Goal: Consume media (video, audio)

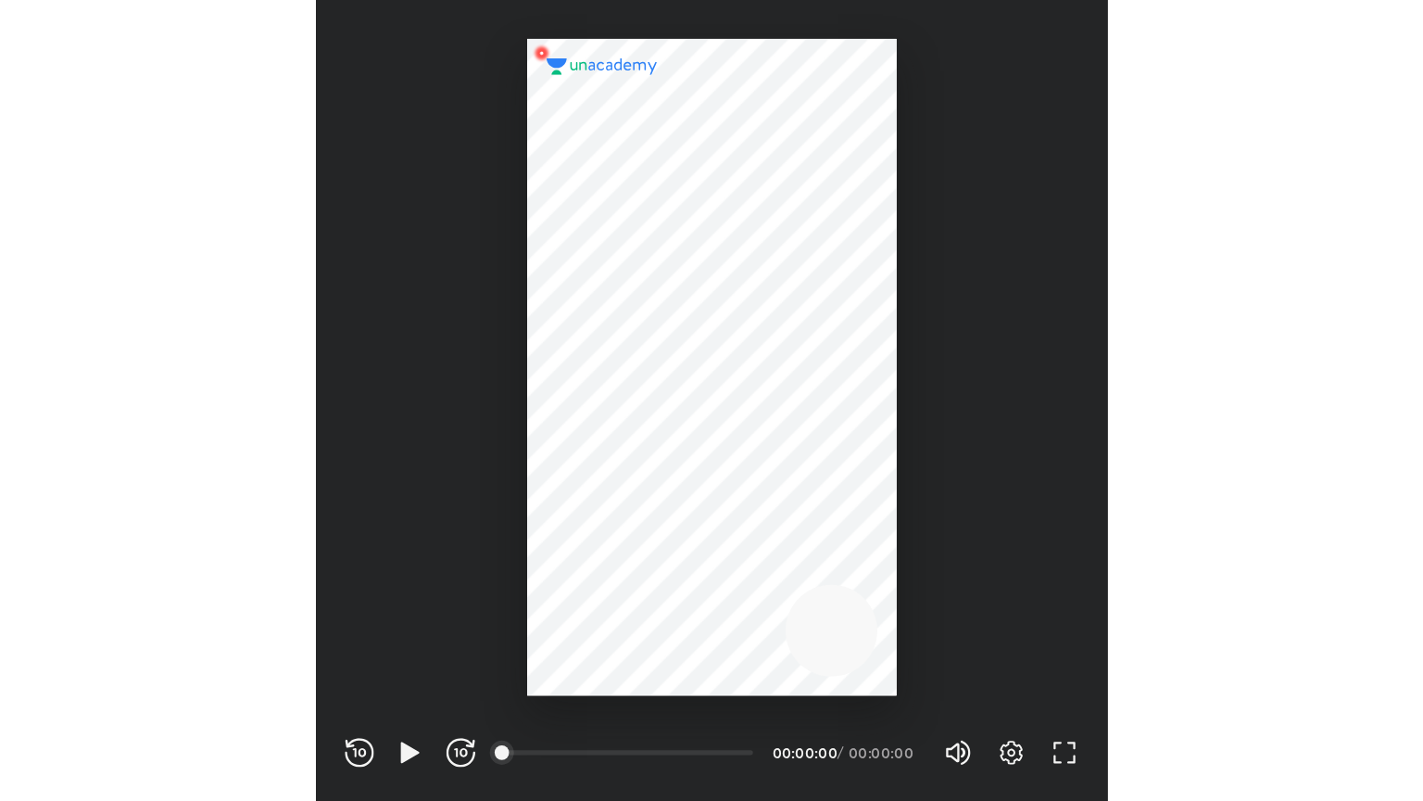
scroll to position [614, 608]
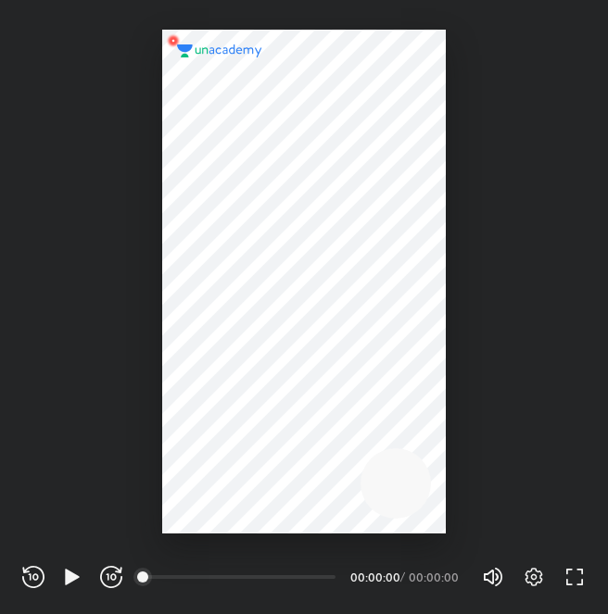
click at [577, 589] on div "Volume (M) 100% Settings FULL SCREEN (F)" at bounding box center [534, 577] width 104 height 28
click at [571, 582] on icon "button" at bounding box center [574, 577] width 22 height 22
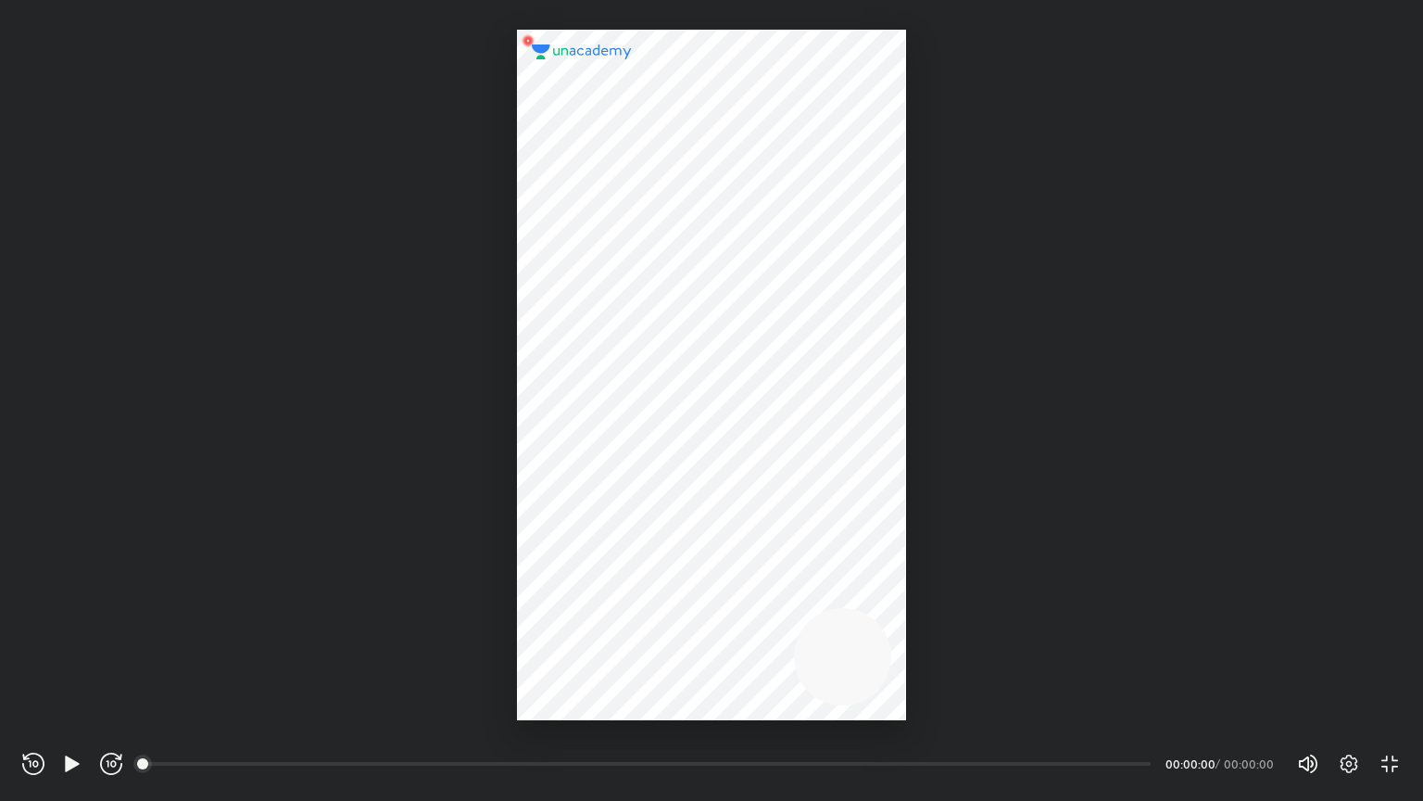
click at [607, 613] on div "Settings EXIT FULL SCREEN (F)" at bounding box center [1360, 763] width 82 height 22
click at [607, 613] on icon "button" at bounding box center [1350, 763] width 18 height 19
click at [607, 613] on div "Off" at bounding box center [1318, 695] width 44 height 24
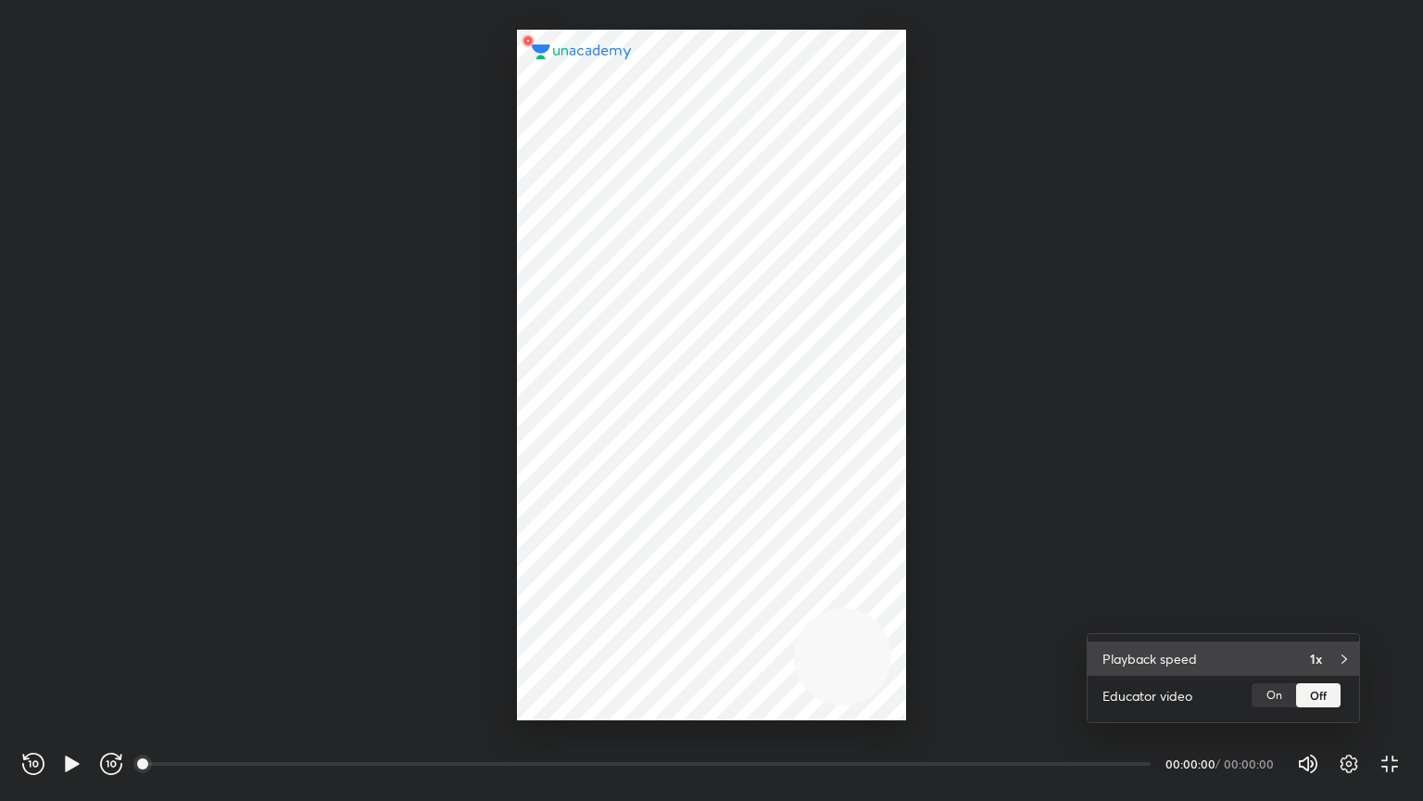
click at [607, 613] on div "Playback speed 1x" at bounding box center [1223, 658] width 271 height 34
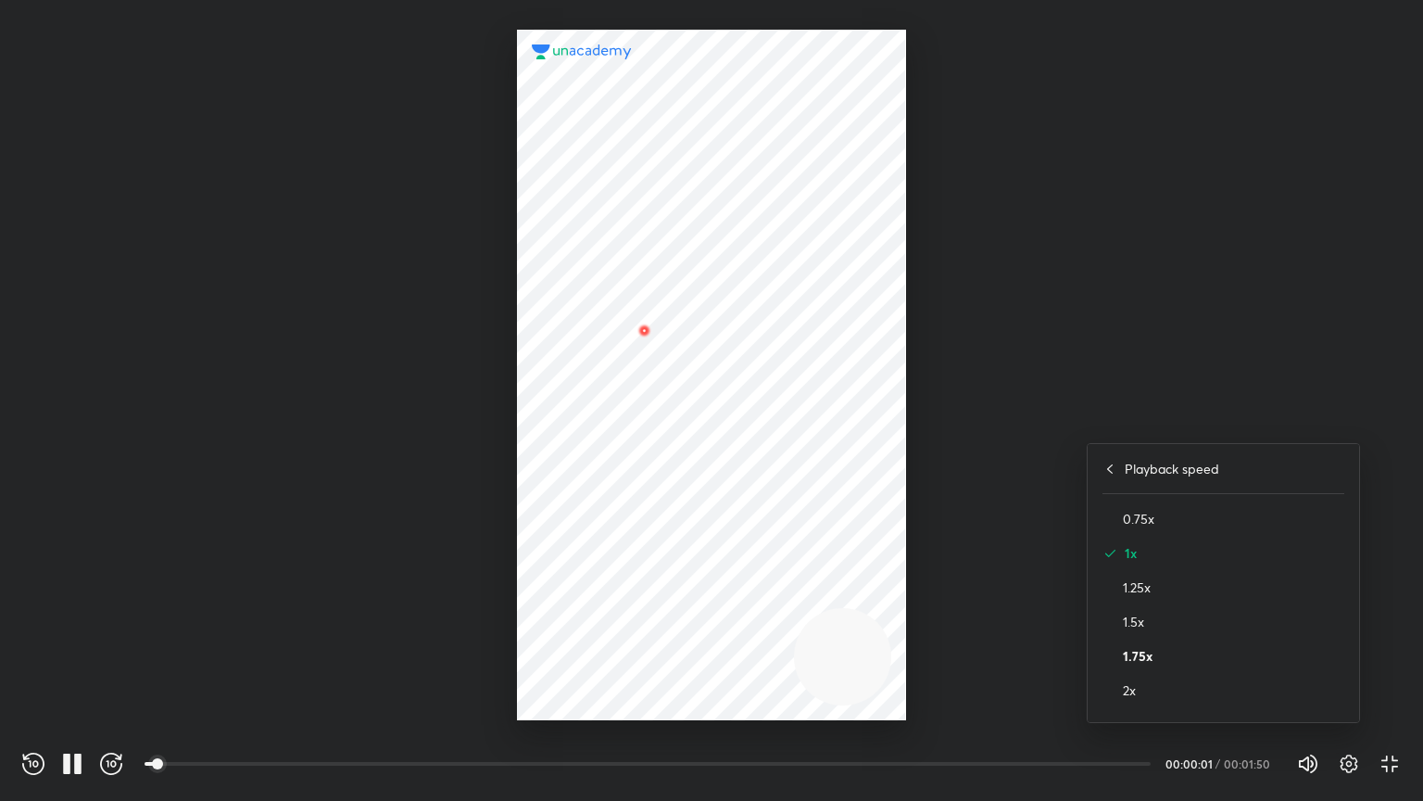
click at [607, 613] on h4 "1.75x" at bounding box center [1233, 655] width 221 height 19
click at [607, 545] on div at bounding box center [711, 400] width 1423 height 801
click at [607, 613] on div "Volume (M) 100% Settings EXIT FULL SCREEN (F)" at bounding box center [1349, 764] width 104 height 28
click at [607, 613] on icon "button" at bounding box center [1349, 764] width 6 height 6
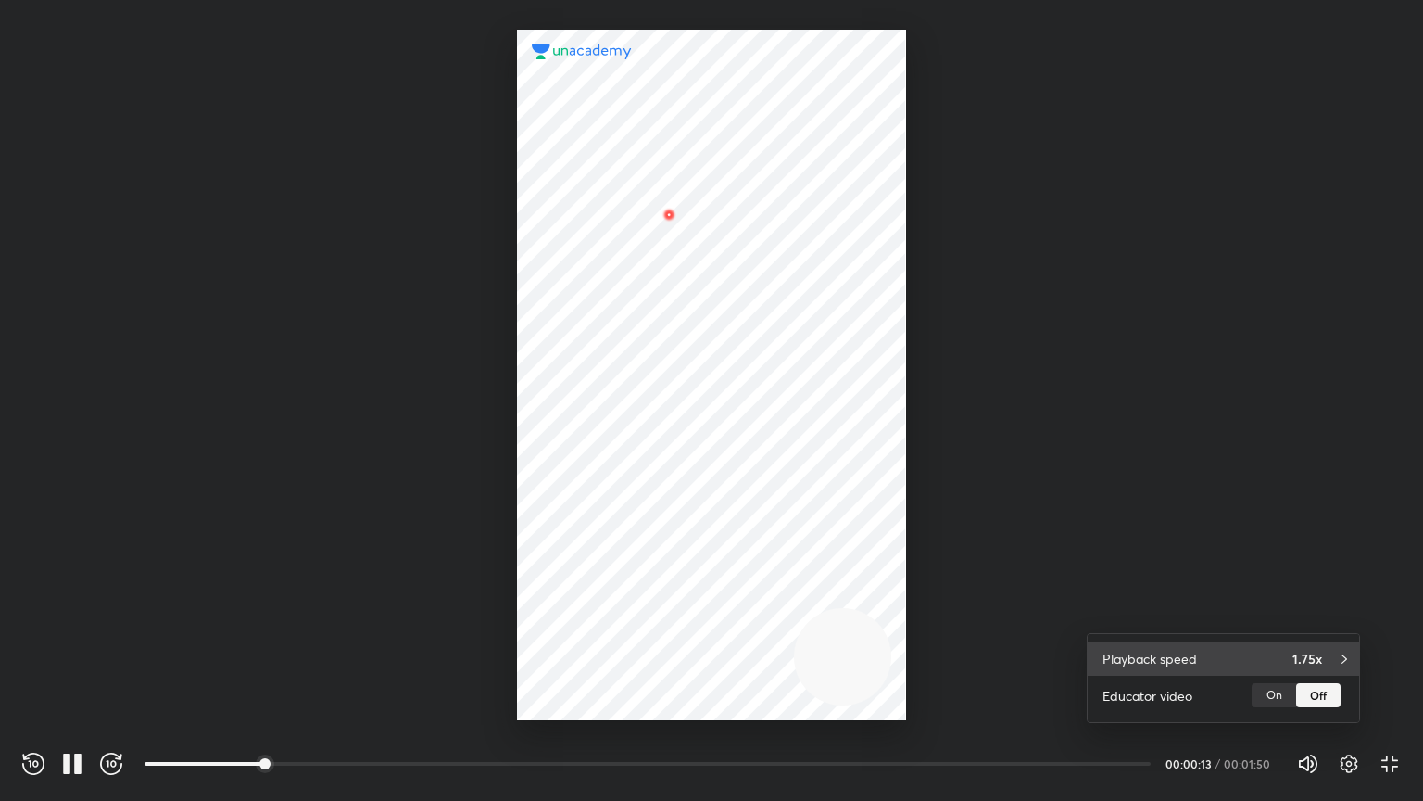
click at [607, 613] on div "Playback speed 1.75x" at bounding box center [1223, 658] width 271 height 34
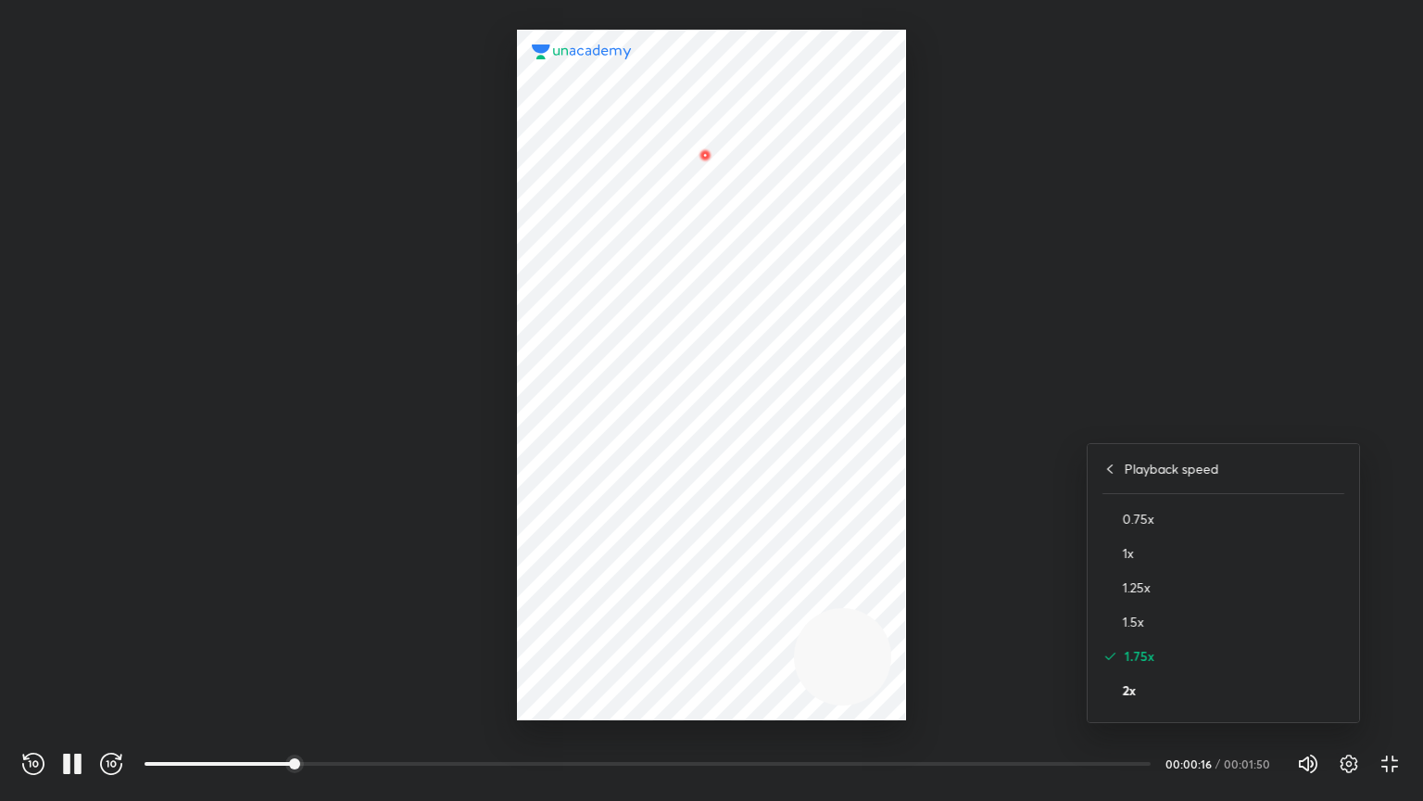
click at [607, 613] on h4 "2x" at bounding box center [1233, 689] width 221 height 19
click at [607, 536] on div at bounding box center [711, 400] width 1423 height 801
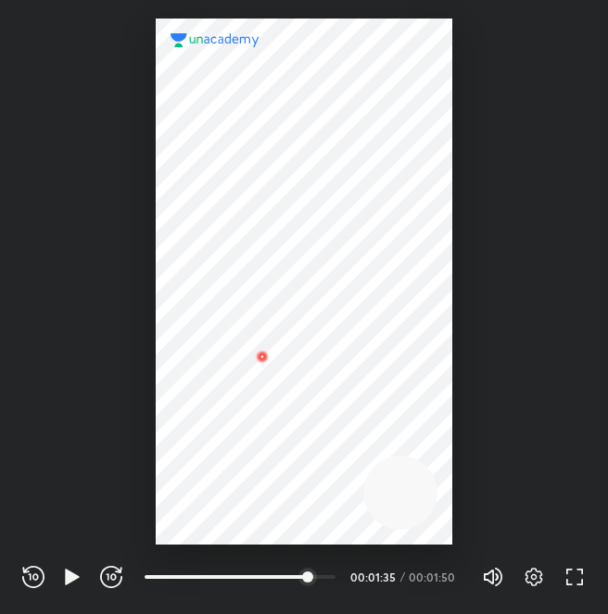
scroll to position [614, 608]
click at [72, 571] on icon "button" at bounding box center [72, 577] width 22 height 22
click at [253, 570] on div at bounding box center [251, 577] width 15 height 15
drag, startPoint x: 76, startPoint y: 559, endPoint x: 76, endPoint y: 581, distance: 22.2
click at [76, 581] on div "REWIND (J) PLAY (K) FORWARD (L) 00:24 00:01:50 / 00:01:50 Volume (M) 100% Setti…" at bounding box center [304, 574] width 608 height 81
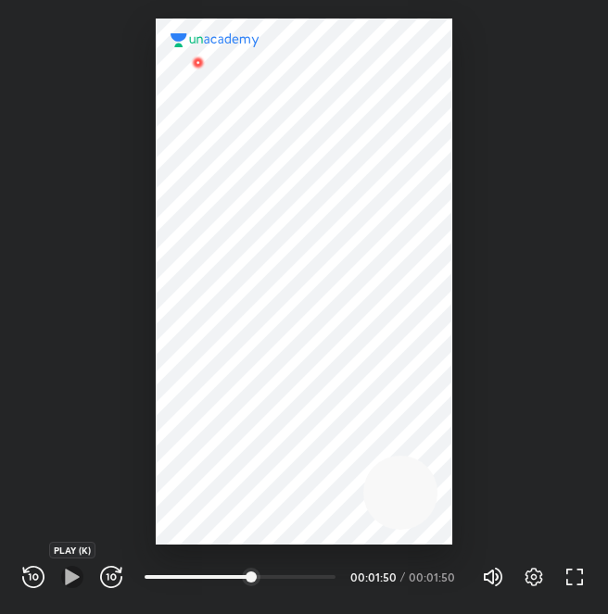
click at [76, 581] on icon "button" at bounding box center [72, 577] width 22 height 22
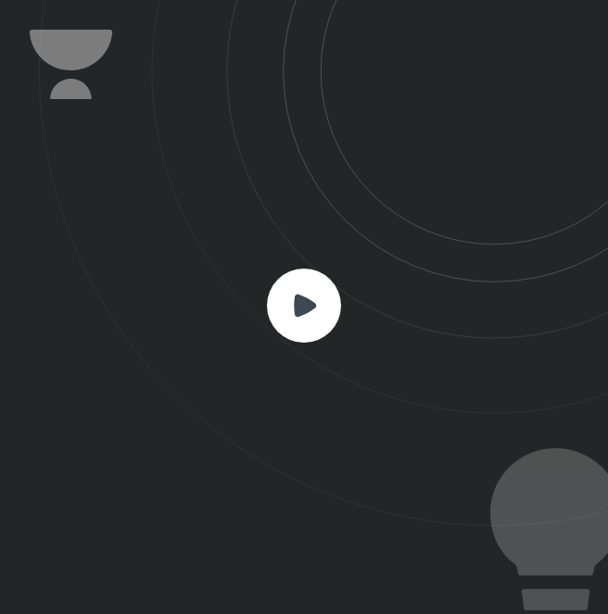
click at [293, 313] on rect at bounding box center [304, 306] width 74 height 74
